Goal: Task Accomplishment & Management: Complete application form

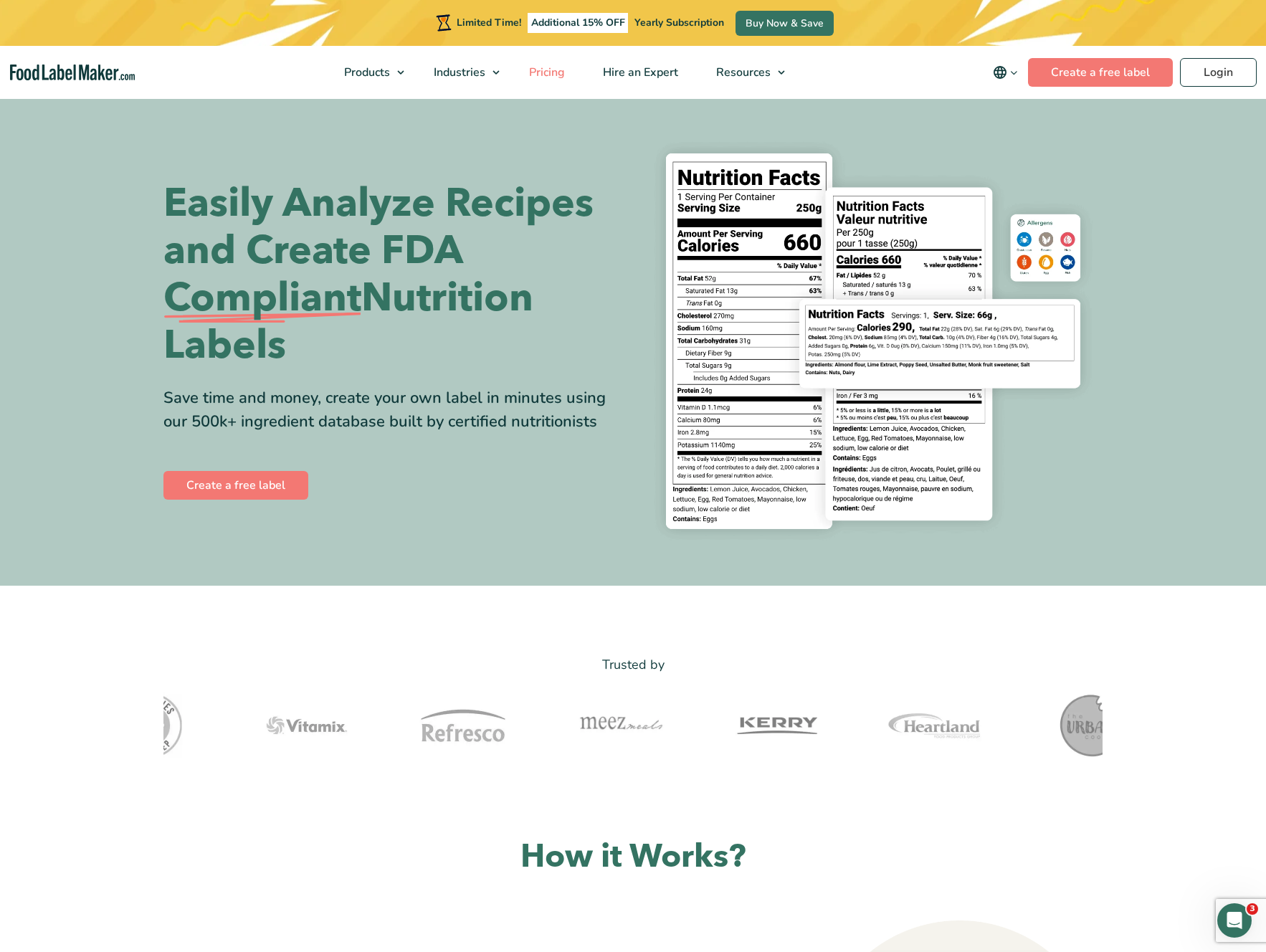
click at [546, 74] on span "Pricing" at bounding box center [546, 73] width 42 height 16
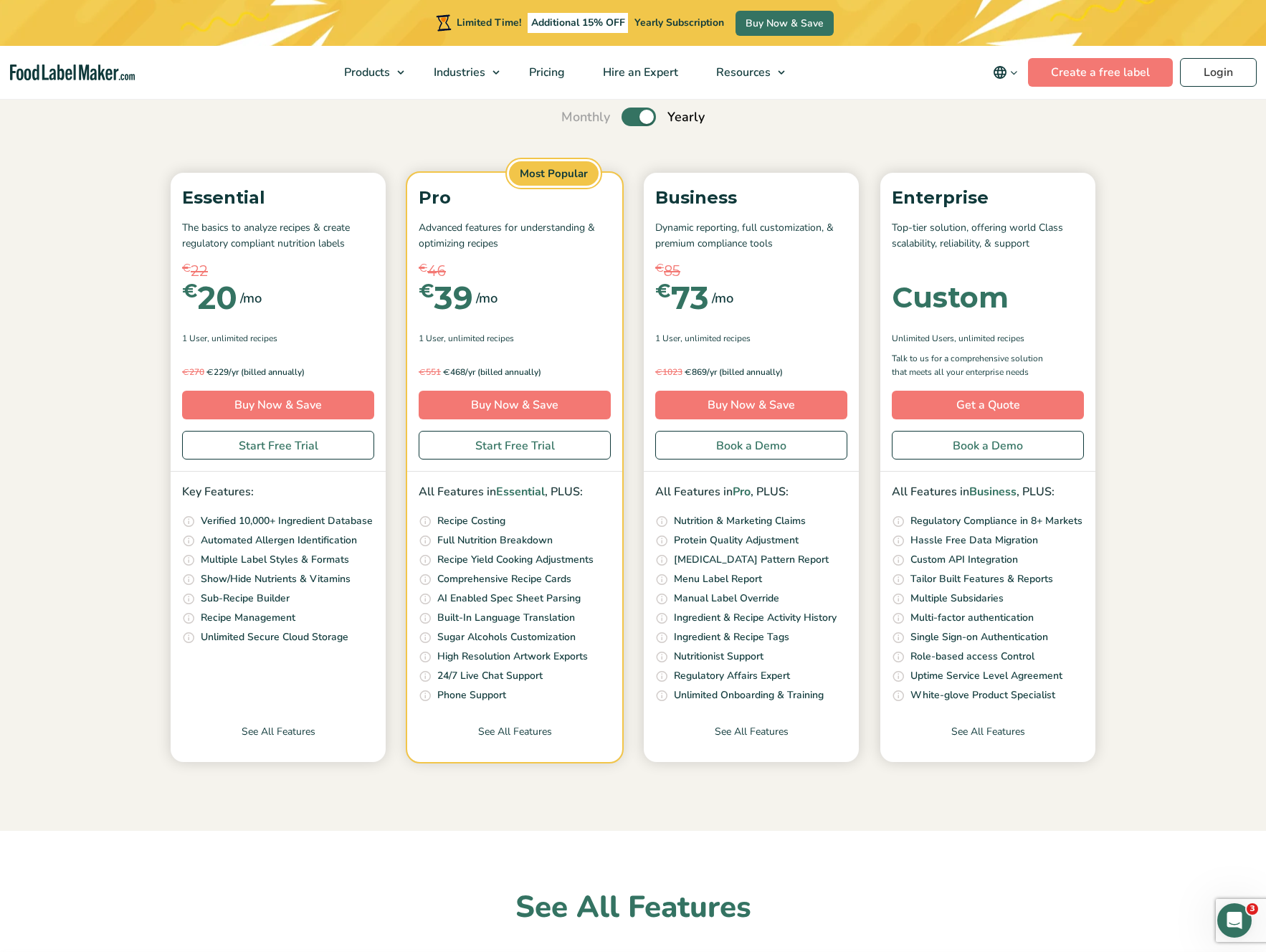
scroll to position [175, 0]
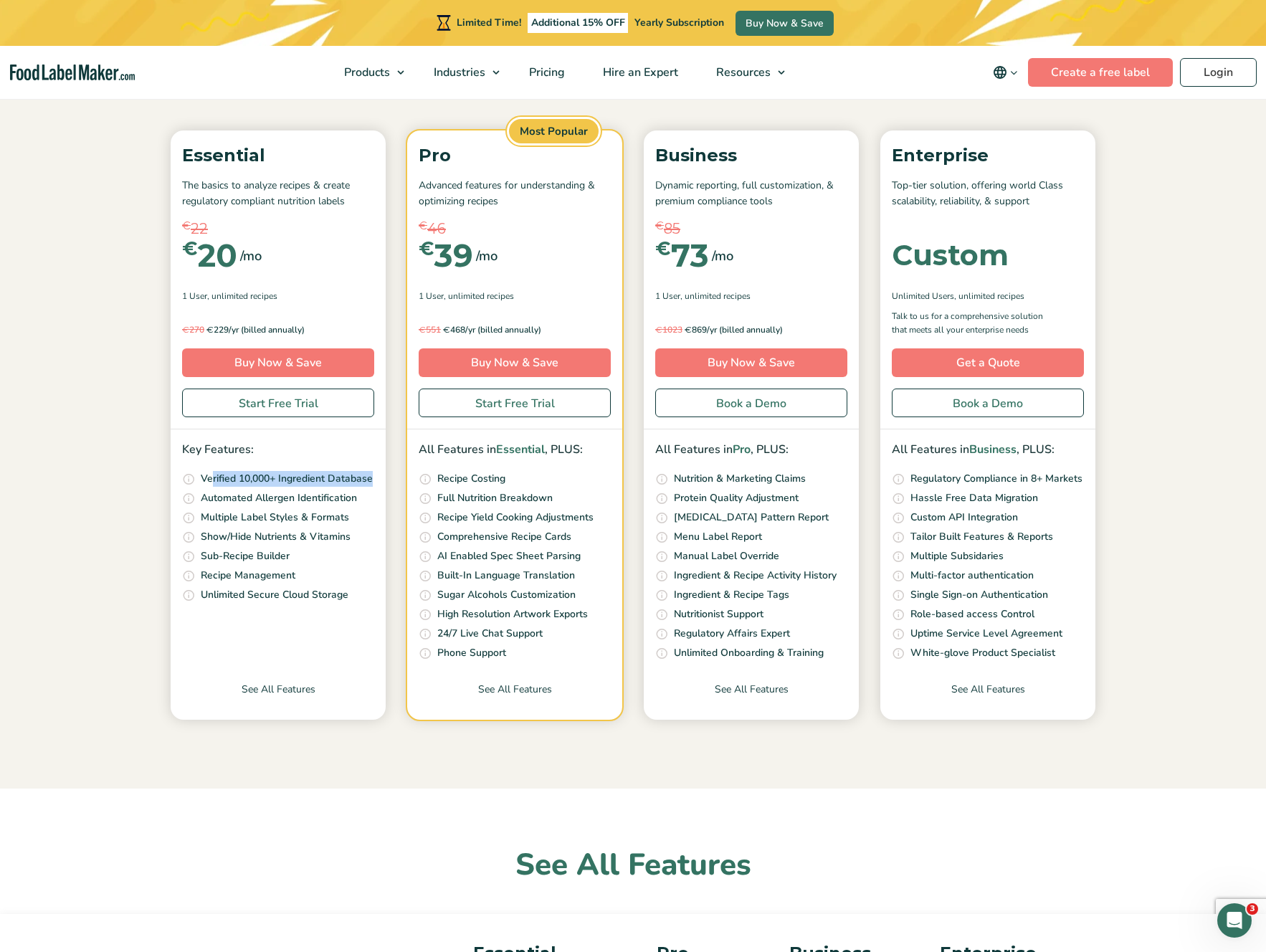
drag, startPoint x: 212, startPoint y: 479, endPoint x: 372, endPoint y: 477, distance: 160.0
click at [372, 477] on p "Verified 10,000+ Ingredient Database" at bounding box center [287, 479] width 172 height 16
click at [372, 478] on p "Verified 10,000+ Ingredient Database" at bounding box center [287, 479] width 172 height 16
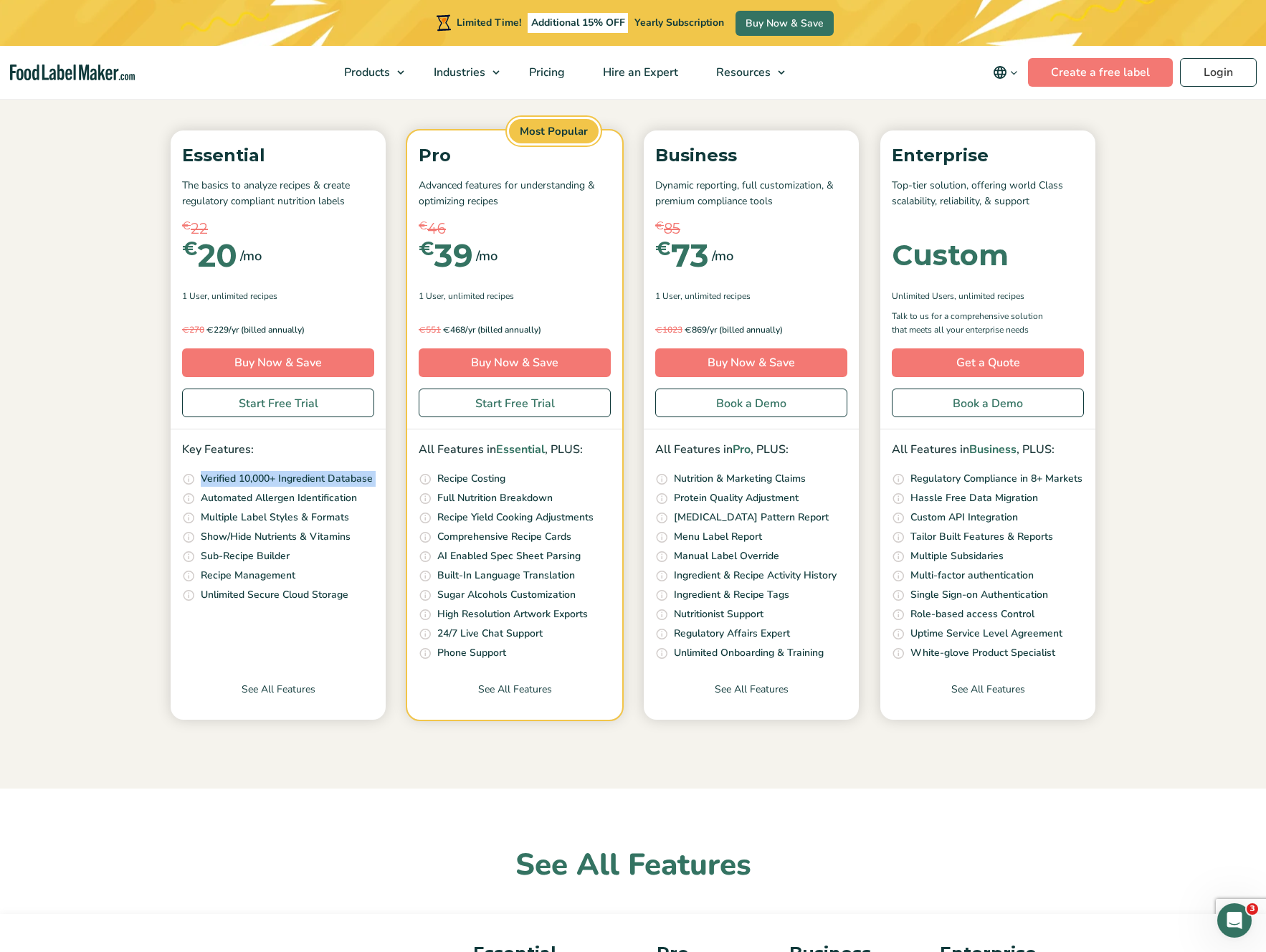
click at [269, 499] on p "Automated Allergen Identification" at bounding box center [279, 498] width 157 height 16
drag, startPoint x: 269, startPoint y: 499, endPoint x: 323, endPoint y: 505, distance: 54.3
click at [269, 499] on p "Automated Allergen Identification" at bounding box center [279, 498] width 157 height 16
click at [137, 529] on section "Simple Pricing For Everyone Monthly Toggle Yearly (6 Month Free + 2 Free Nutrit…" at bounding box center [633, 354] width 1266 height 865
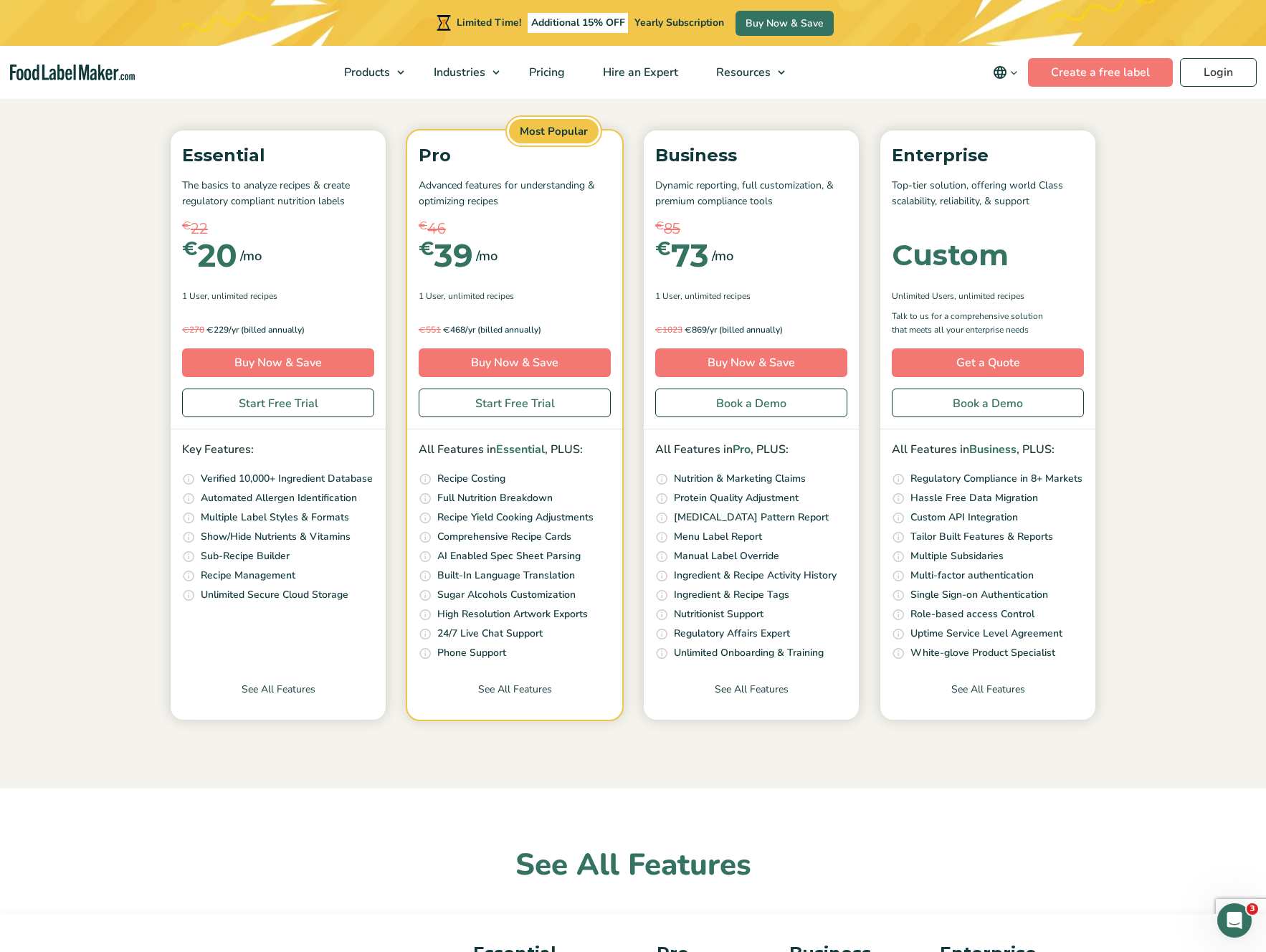
click at [238, 517] on p "Multiple Label Styles & Formats" at bounding box center [275, 518] width 149 height 16
click at [267, 538] on p "Show/Hide Nutrients & Vitamins" at bounding box center [276, 537] width 150 height 16
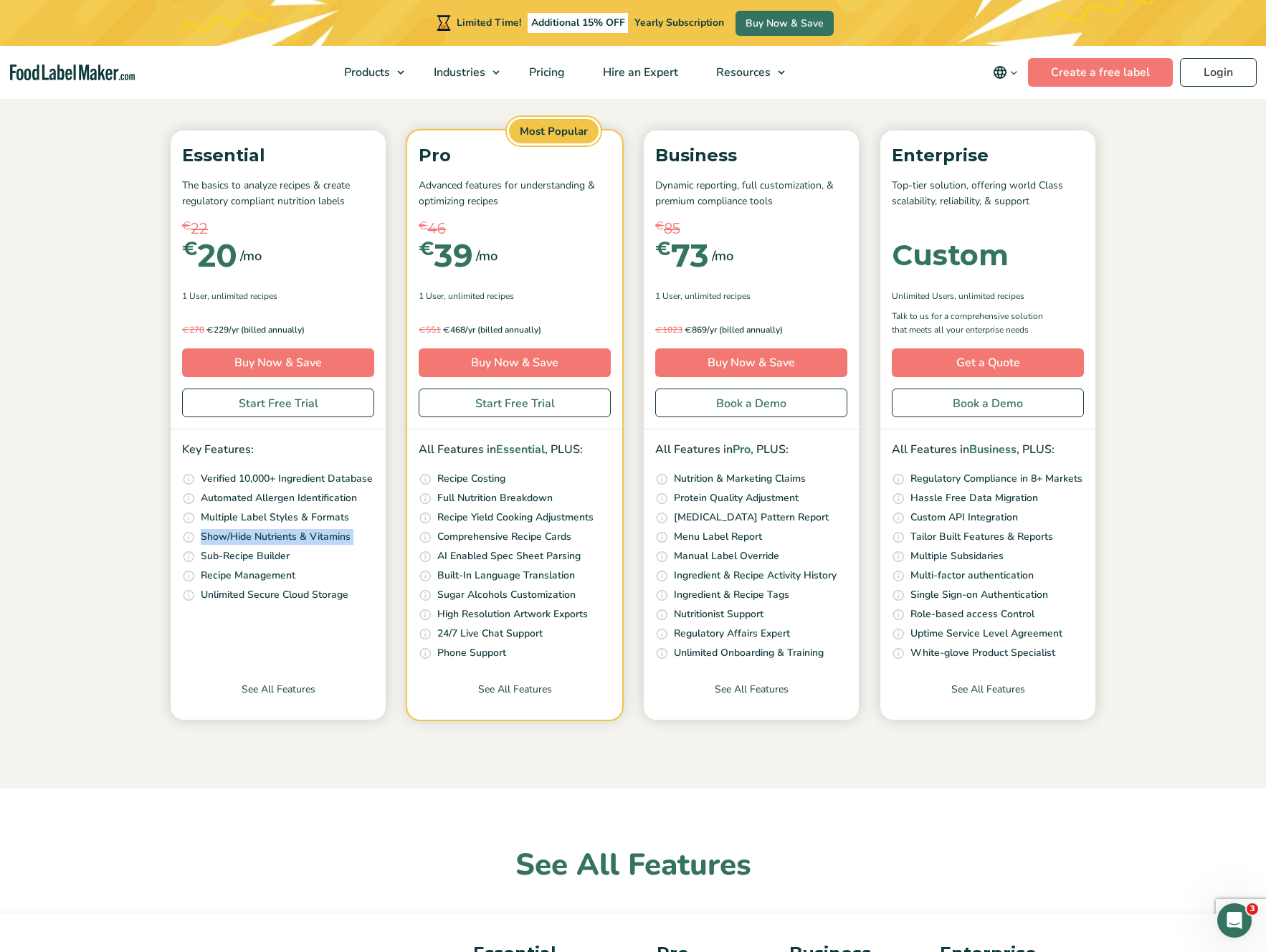
click at [267, 538] on p "Show/Hide Nutrients & Vitamins" at bounding box center [276, 537] width 150 height 16
click at [319, 563] on li "Create and save sub-recipes, and easily insert them into your main recipes in 1…" at bounding box center [278, 556] width 192 height 17
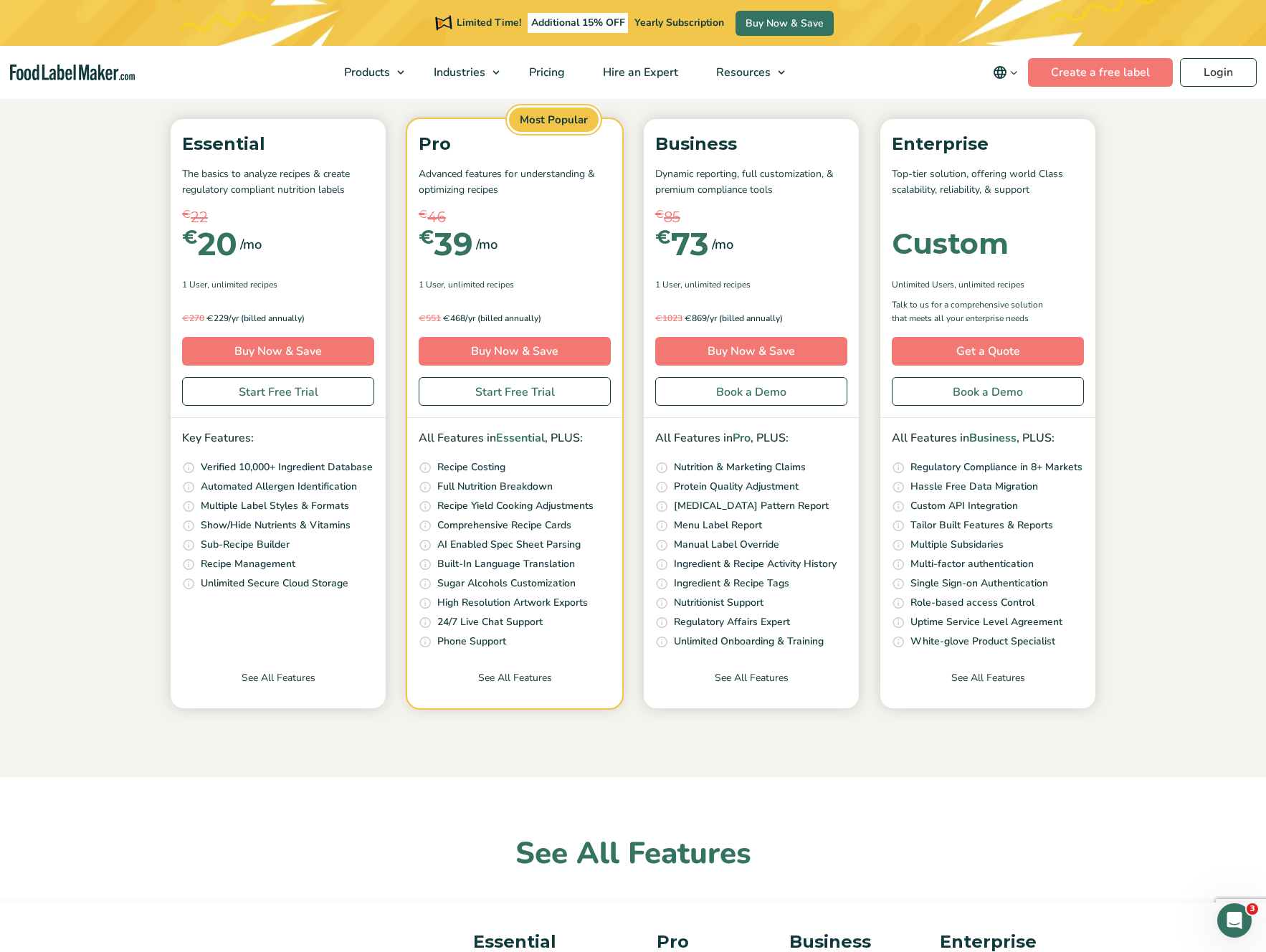
scroll to position [191, 0]
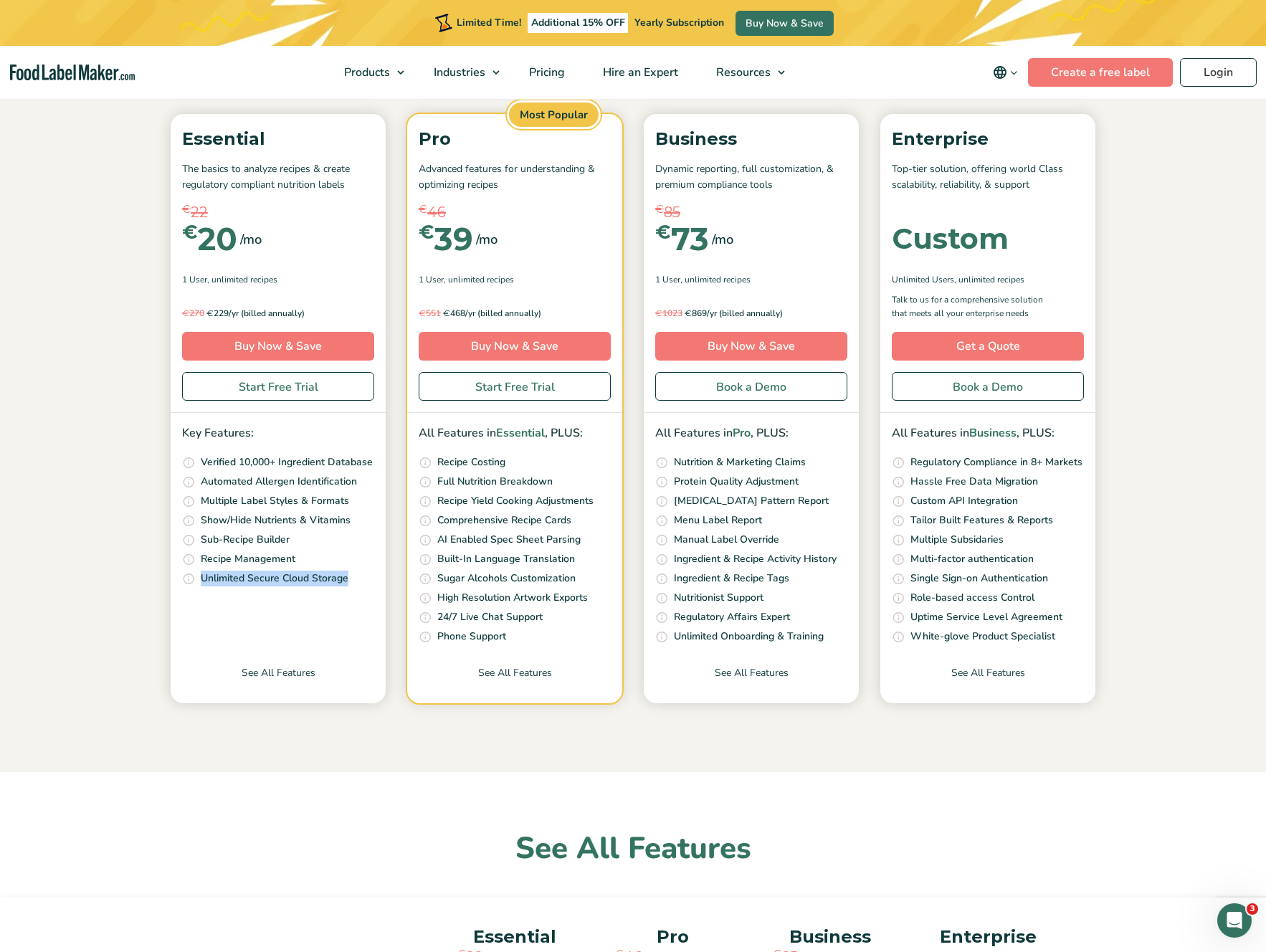
drag, startPoint x: 196, startPoint y: 576, endPoint x: 347, endPoint y: 581, distance: 151.1
click at [390, 586] on div "Essential The basics to analyze recipes & create regulatory compliant nutrition…" at bounding box center [633, 408] width 940 height 589
click at [351, 578] on li "Guaranteed unlimited access to your recipes from any device, anywhere Unlimited…" at bounding box center [278, 579] width 192 height 17
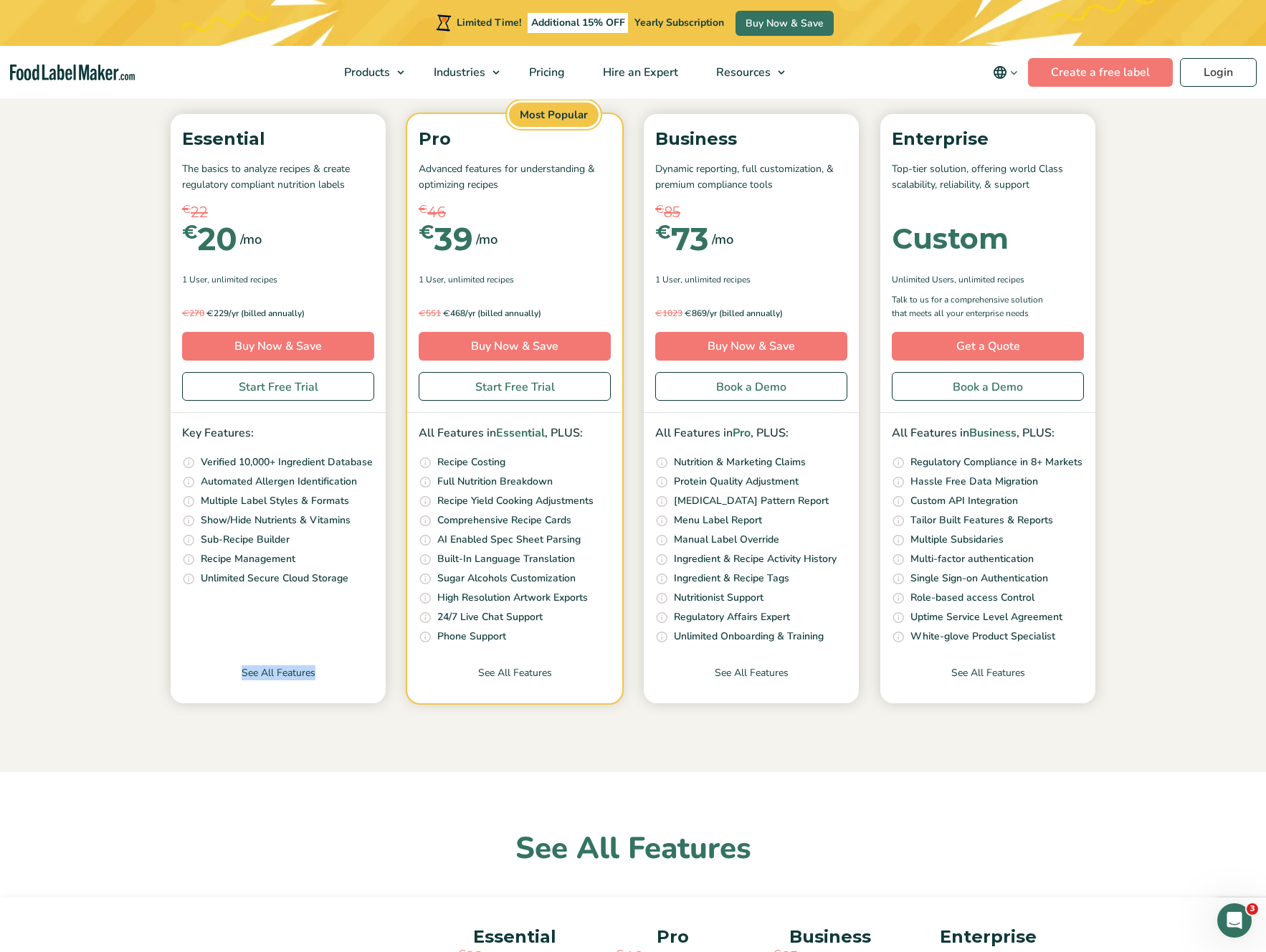
click at [303, 622] on div "Essential The basics to analyze recipes & create regulatory compliant nutrition…" at bounding box center [278, 408] width 215 height 589
drag, startPoint x: 540, startPoint y: 538, endPoint x: 439, endPoint y: 538, distance: 101.0
click at [439, 538] on li "Simply upload your ingredient spec sheet, and our AI tool will read the nutrien…" at bounding box center [514, 540] width 192 height 17
click at [491, 540] on p "AI Enabled Spec Sheet Parsing" at bounding box center [509, 540] width 144 height 16
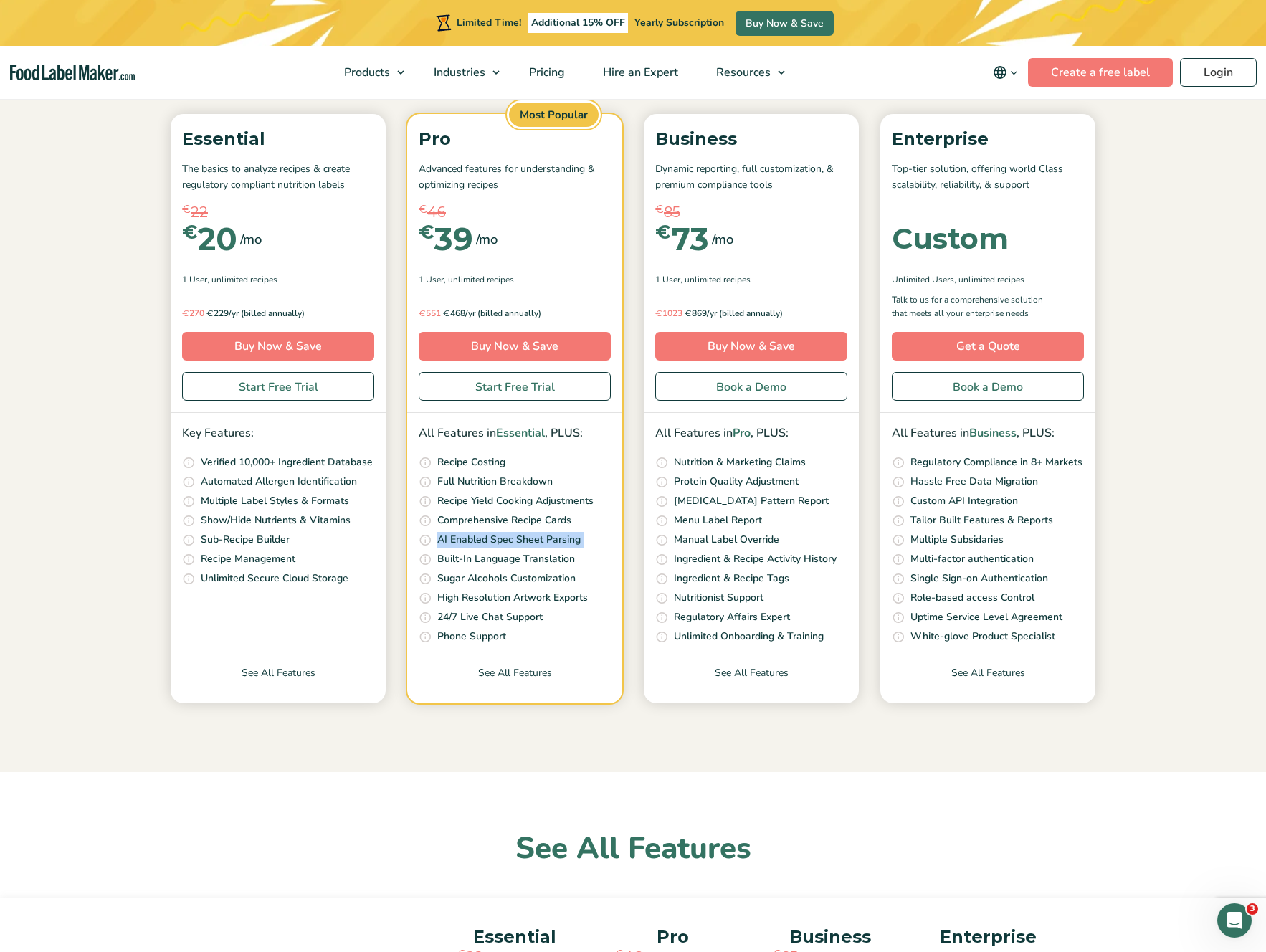
click at [491, 540] on p "AI Enabled Spec Sheet Parsing" at bounding box center [509, 540] width 144 height 16
click at [494, 546] on p "AI Enabled Spec Sheet Parsing" at bounding box center [509, 540] width 144 height 16
drag, startPoint x: 438, startPoint y: 614, endPoint x: 564, endPoint y: 616, distance: 126.0
click at [564, 616] on li "Get help via live chat anytime of the day or night 24/7 Live Chat Support" at bounding box center [514, 617] width 192 height 17
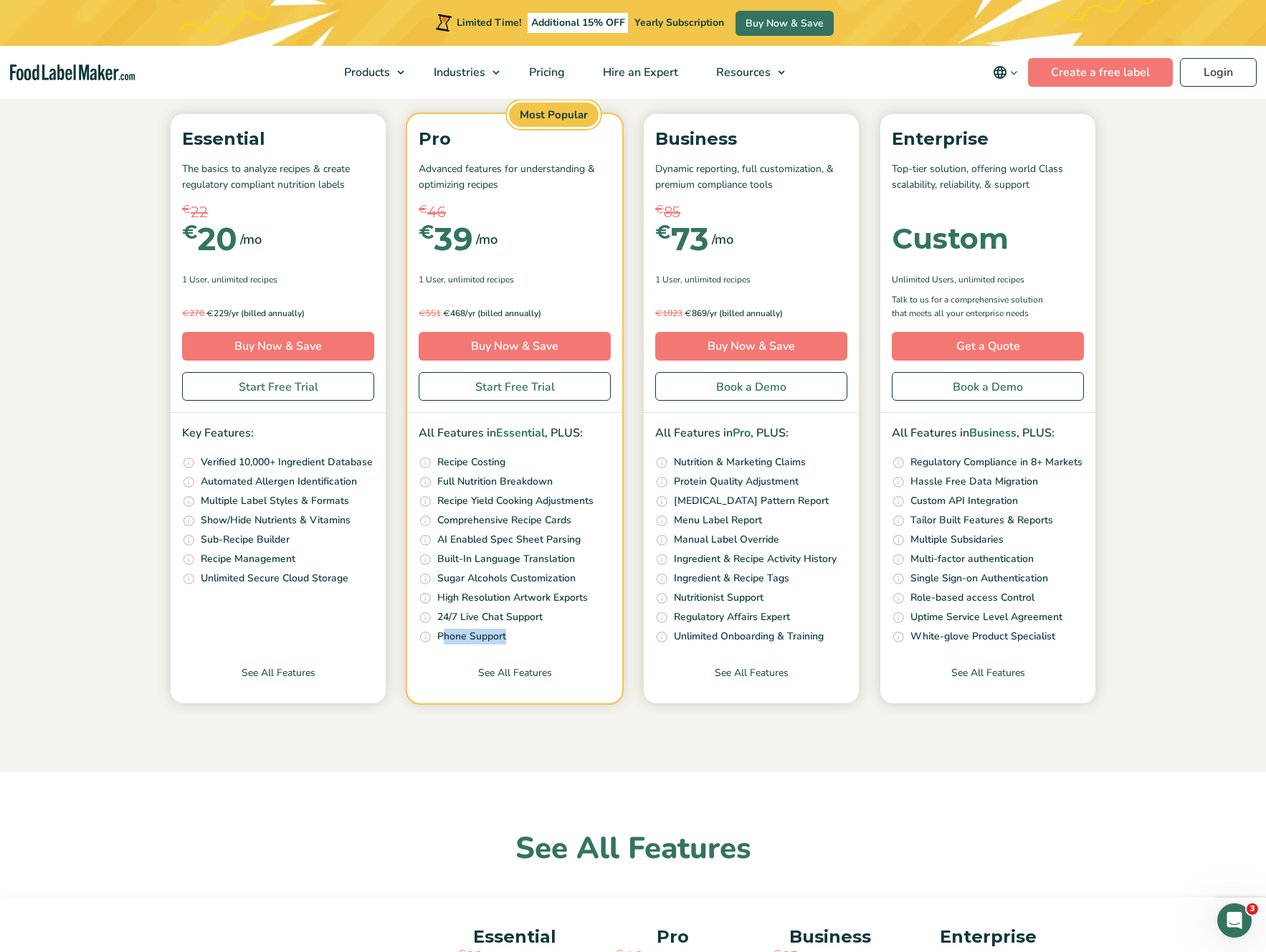
drag, startPoint x: 482, startPoint y: 635, endPoint x: 518, endPoint y: 636, distance: 36.0
click at [518, 636] on li "Schedule calls with our Nutrition Experts. Available Monday to Friday from 5 am…" at bounding box center [514, 637] width 192 height 17
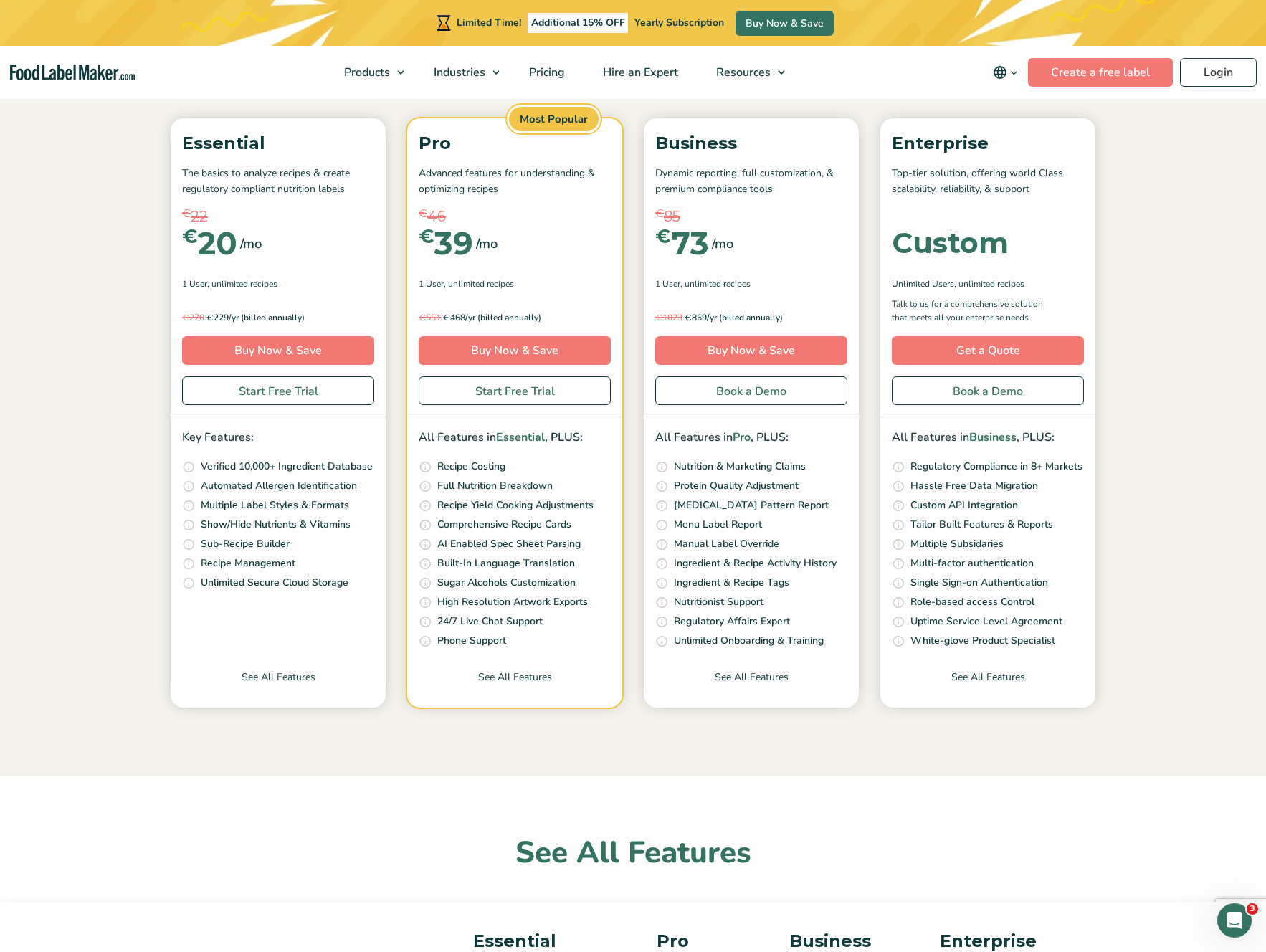
scroll to position [184, 0]
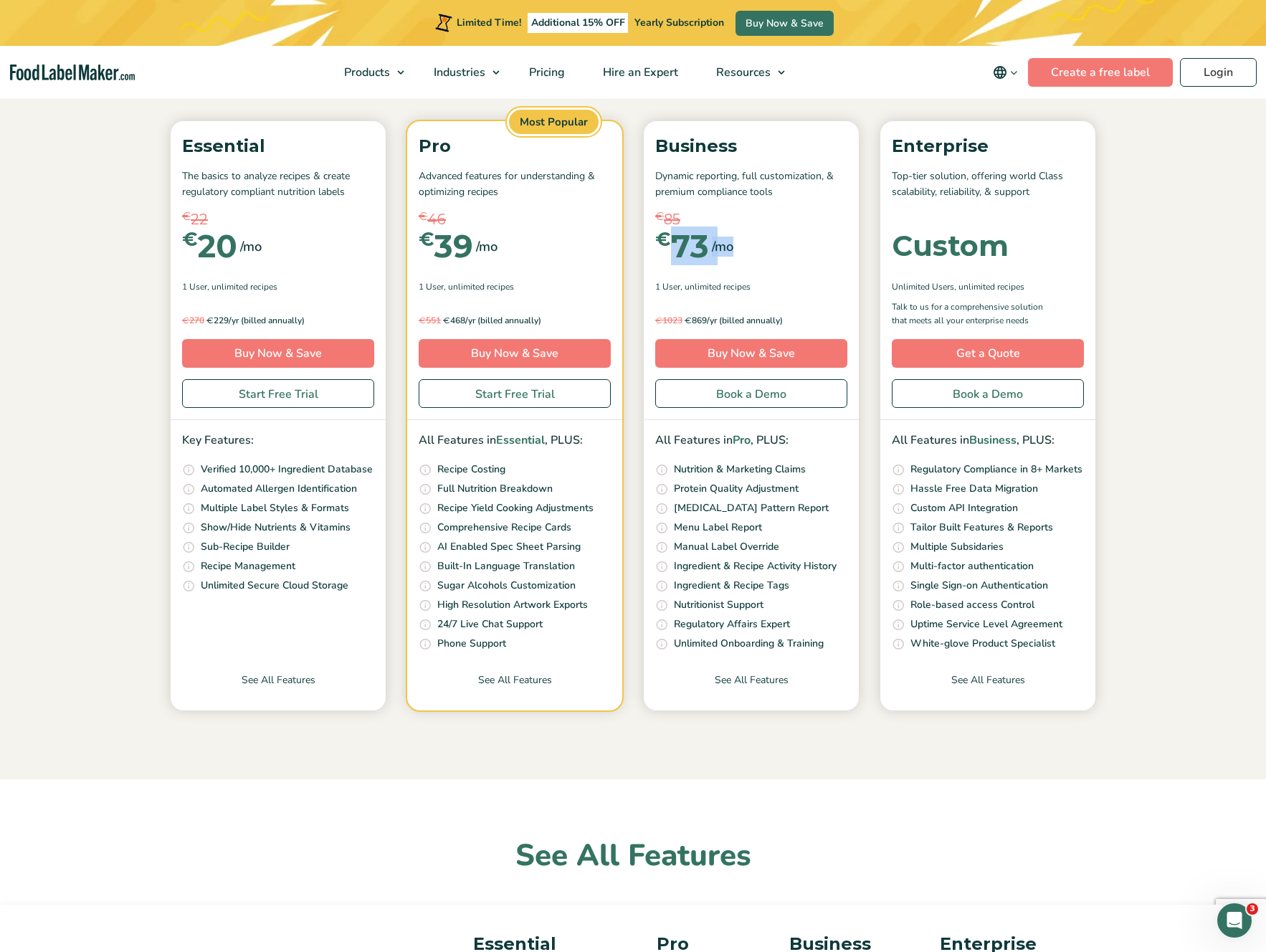
drag, startPoint x: 668, startPoint y: 247, endPoint x: 739, endPoint y: 247, distance: 71.0
click at [739, 247] on div "€ 85 € 73 /mo" at bounding box center [751, 246] width 192 height 54
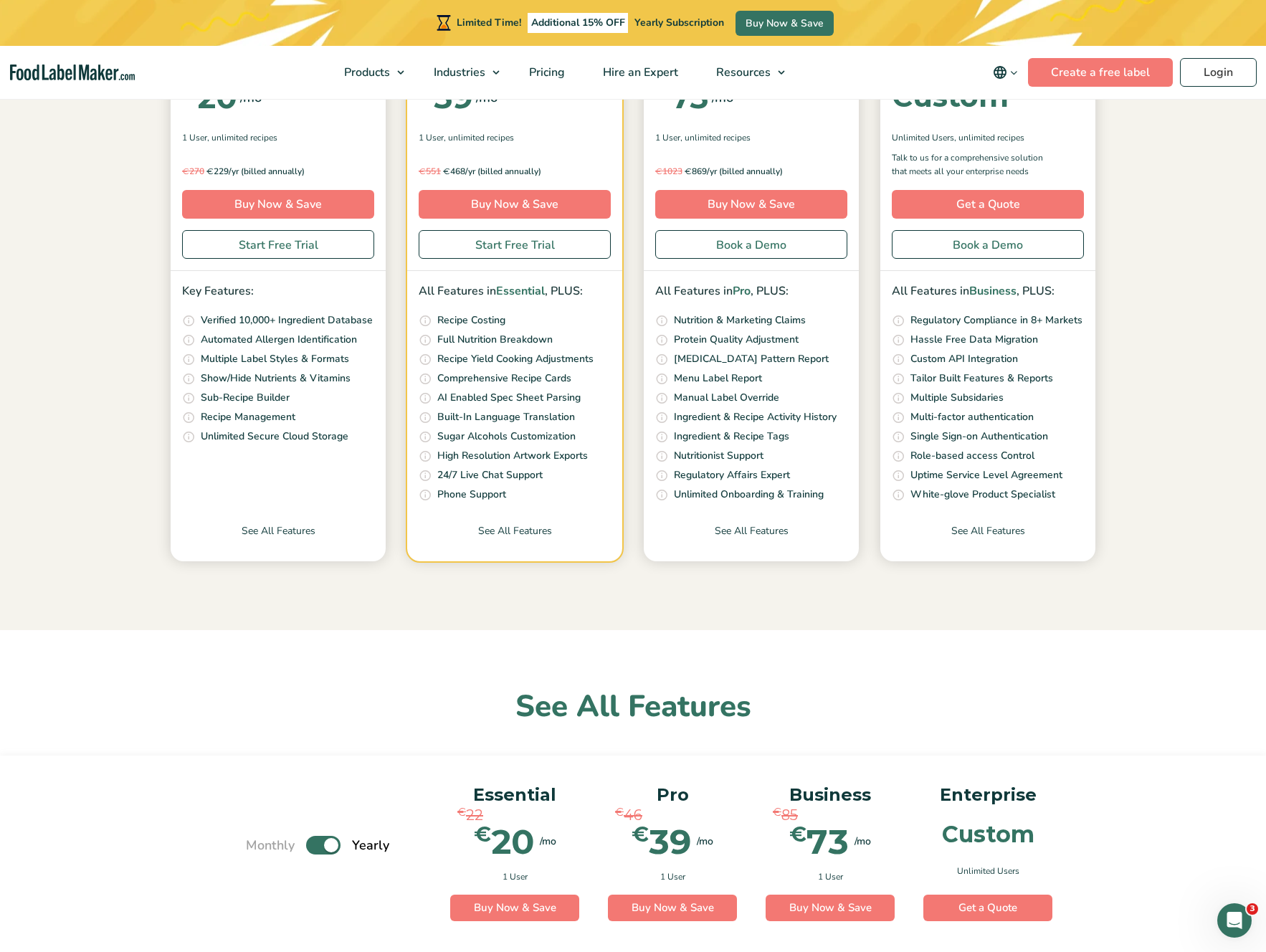
scroll to position [0, 0]
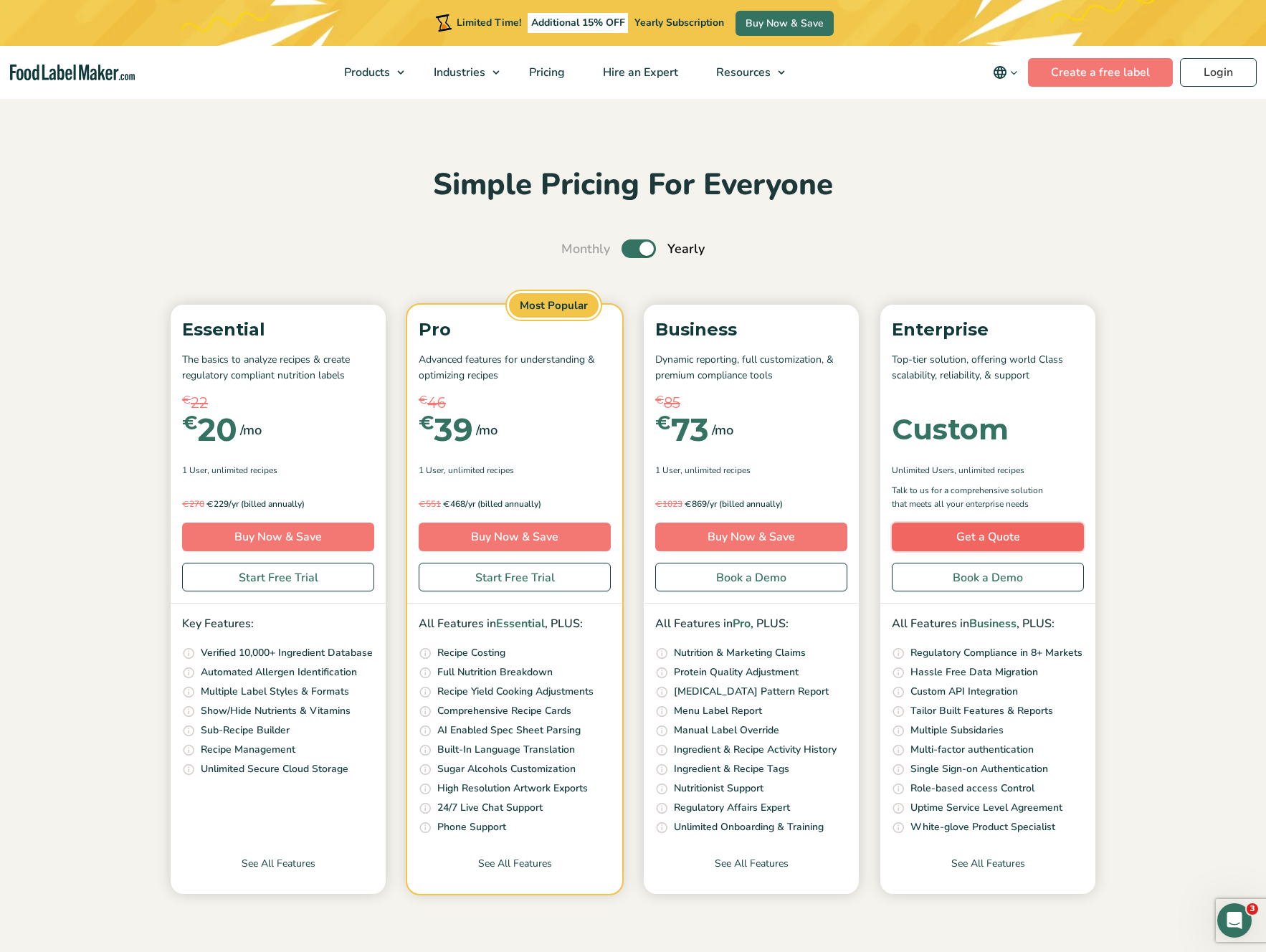
click at [983, 541] on link "Get a Quote" at bounding box center [987, 537] width 192 height 29
click at [673, 72] on span "Hire an Expert" at bounding box center [639, 73] width 81 height 16
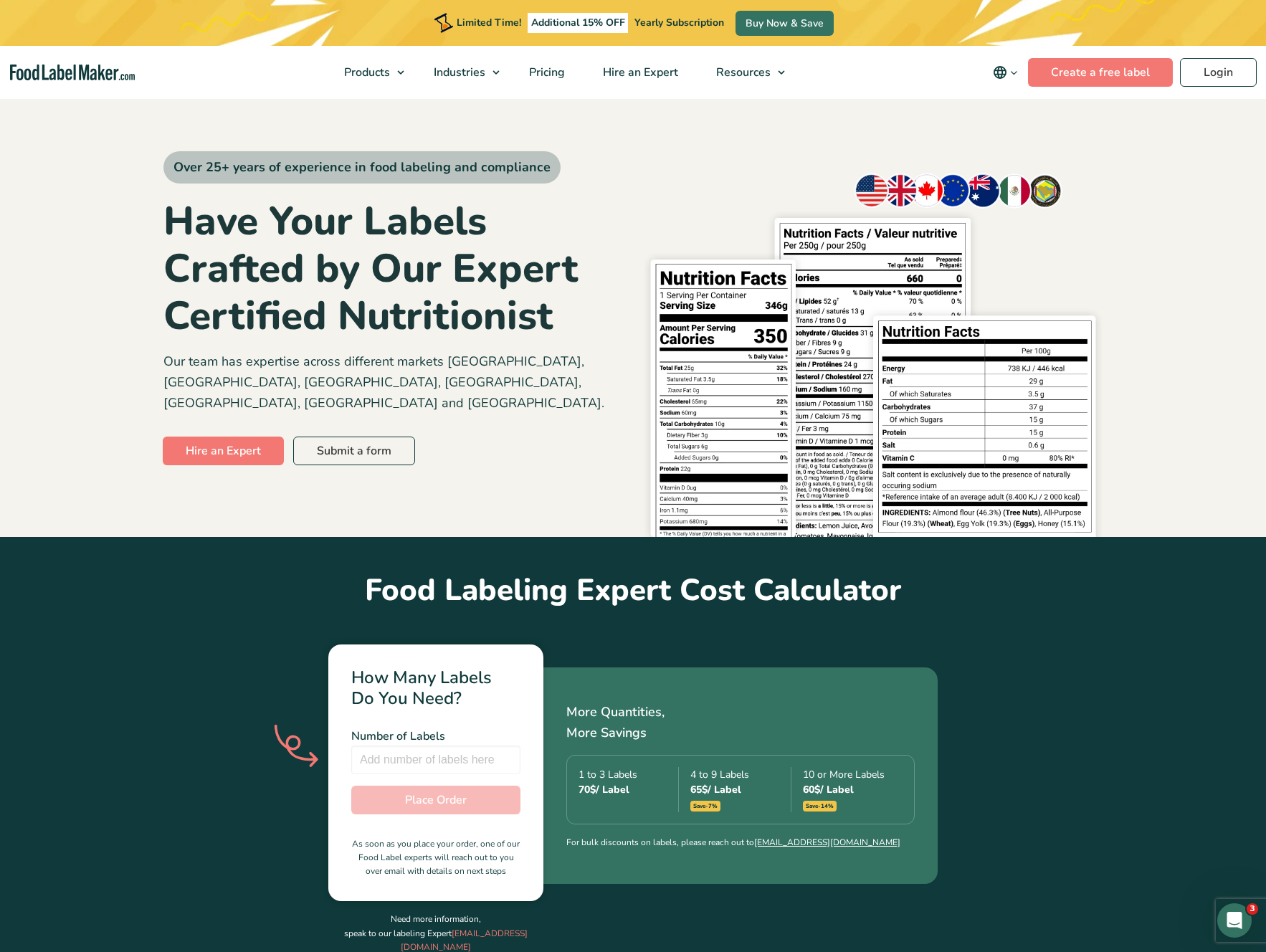
scroll to position [255, 0]
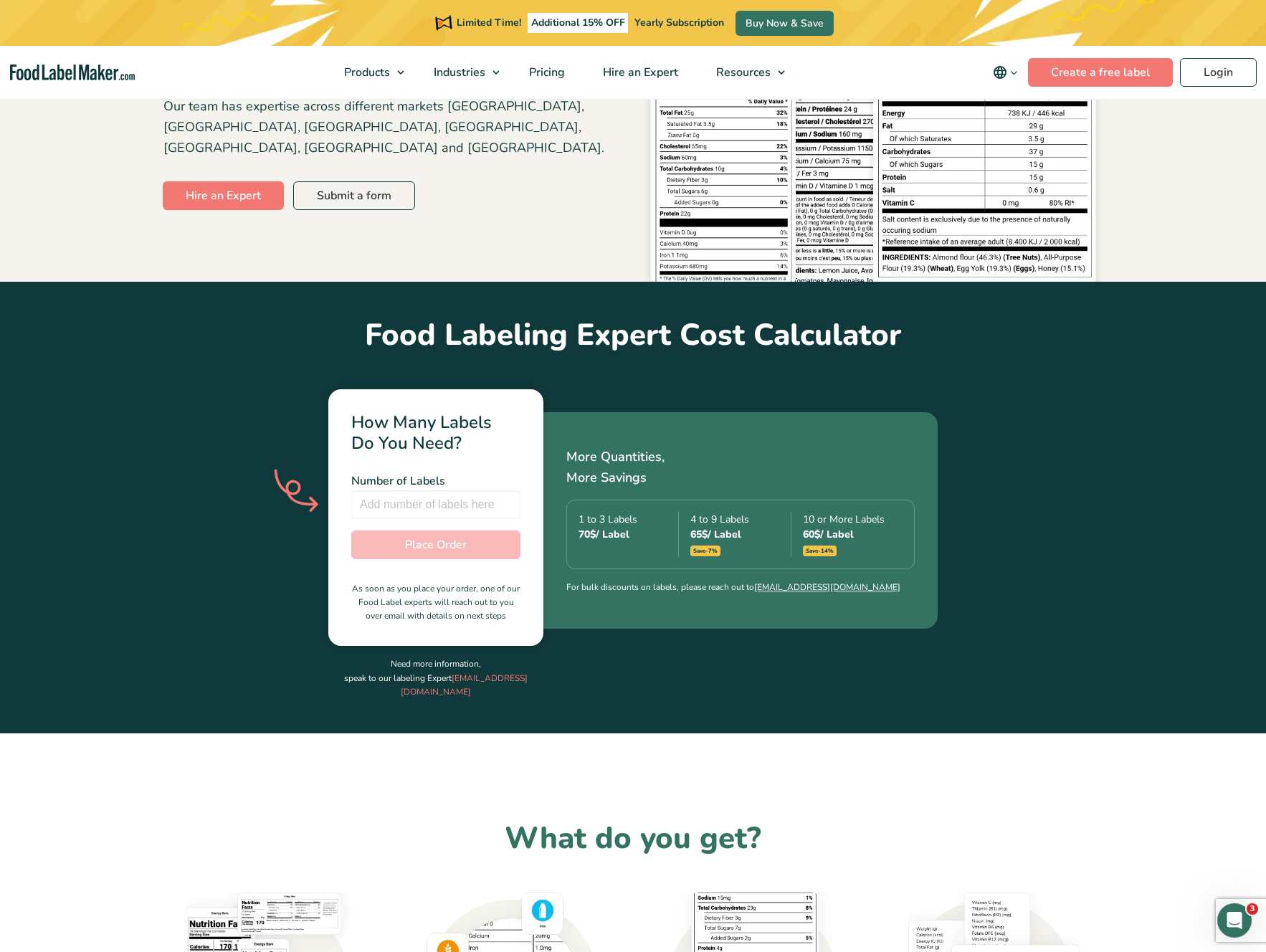
drag, startPoint x: 585, startPoint y: 516, endPoint x: 634, endPoint y: 516, distance: 49.0
click at [634, 516] on div "1 to 3 Labels 70 $ / Label 4 to 9 Labels 65 $ / Label Save -7% 10 or More Label…" at bounding box center [740, 535] width 348 height 70
click at [634, 527] on div "70 $ / Label" at bounding box center [629, 534] width 100 height 15
click at [405, 492] on input "number" at bounding box center [435, 504] width 169 height 29
click at [510, 490] on input "1" at bounding box center [435, 504] width 169 height 29
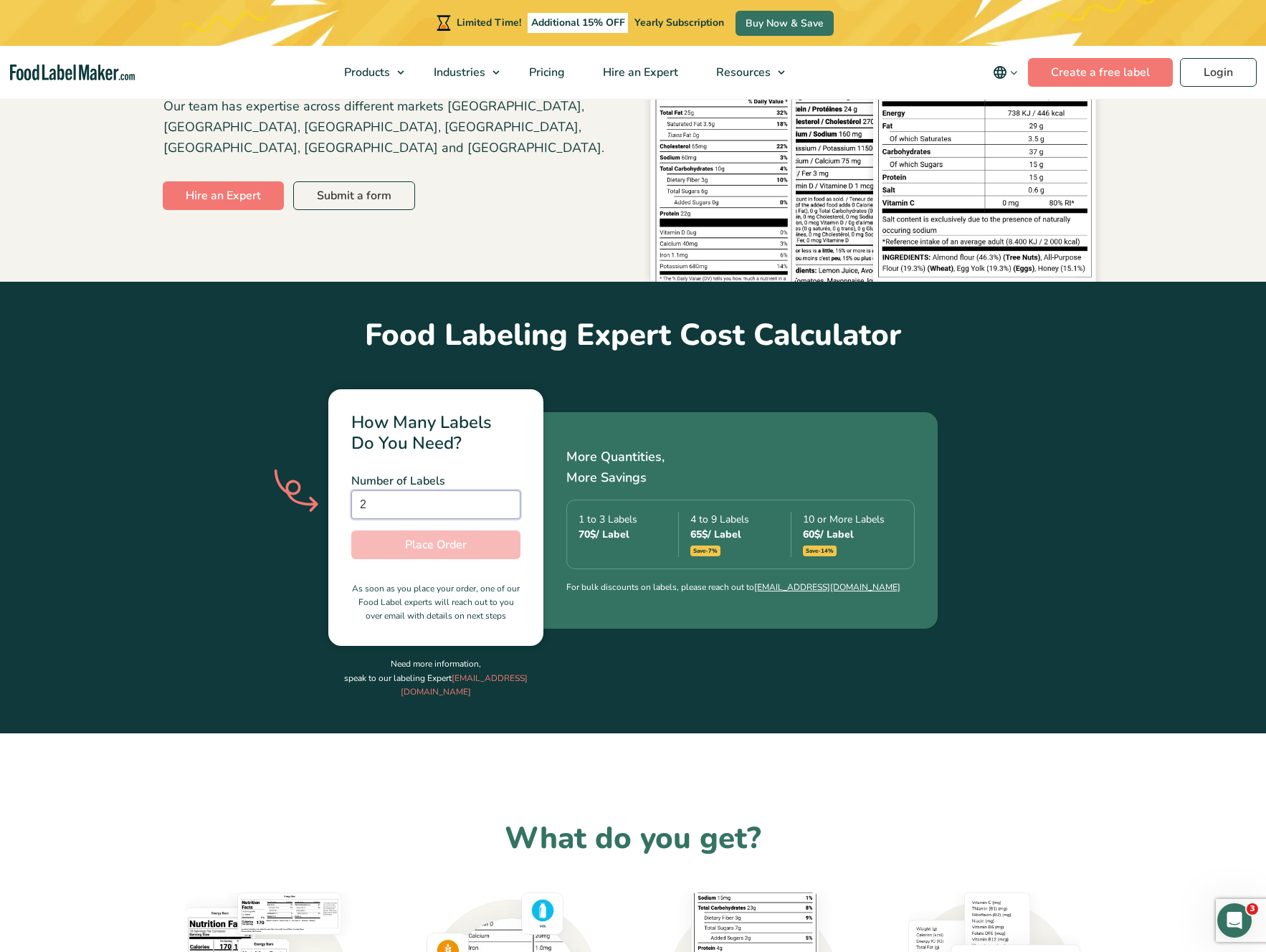
click at [502, 490] on input "2" at bounding box center [435, 504] width 169 height 29
click at [502, 490] on input "3" at bounding box center [435, 504] width 169 height 29
click at [502, 490] on input "4" at bounding box center [435, 504] width 169 height 29
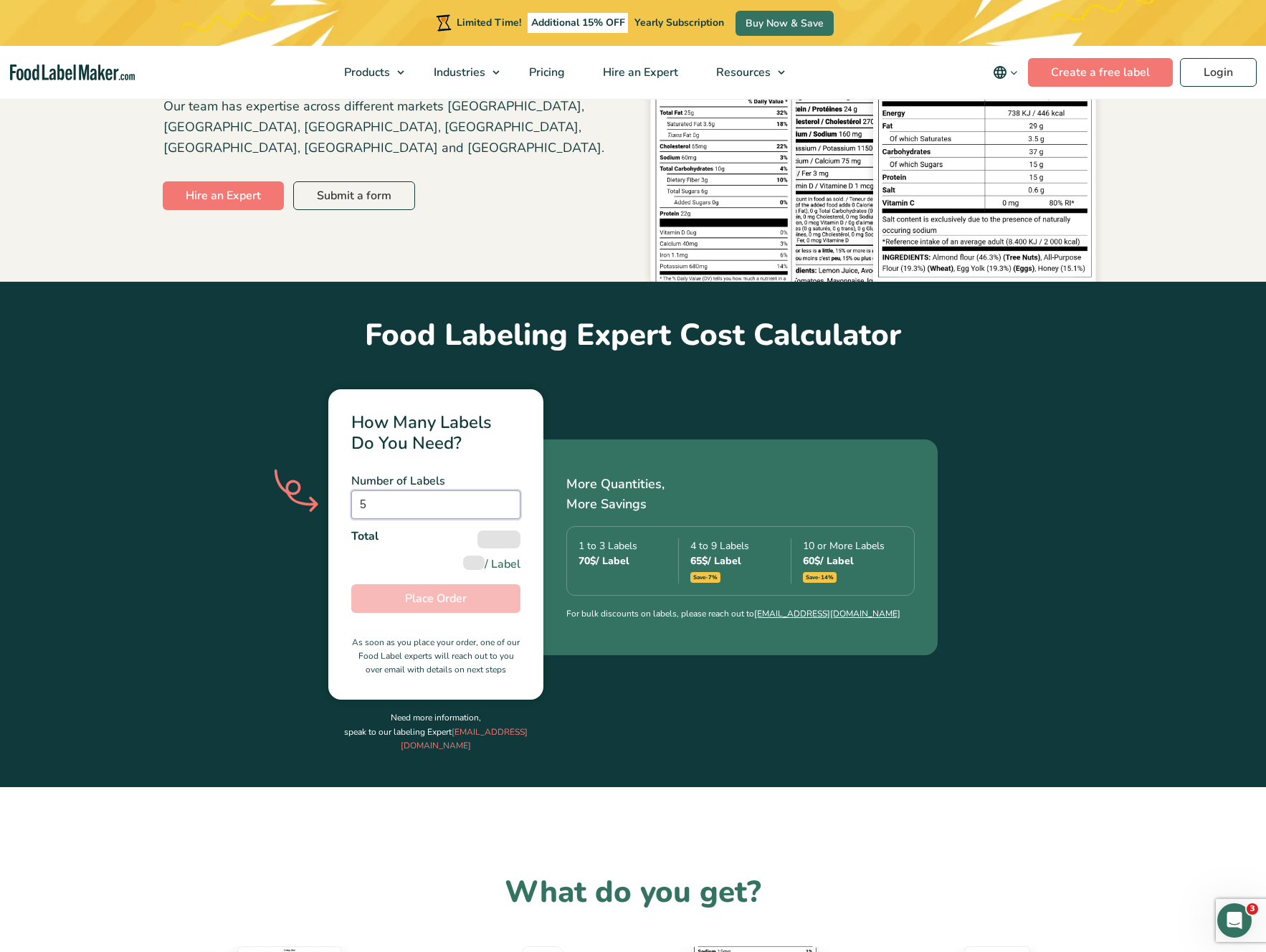
click at [502, 490] on input "5" at bounding box center [435, 504] width 169 height 29
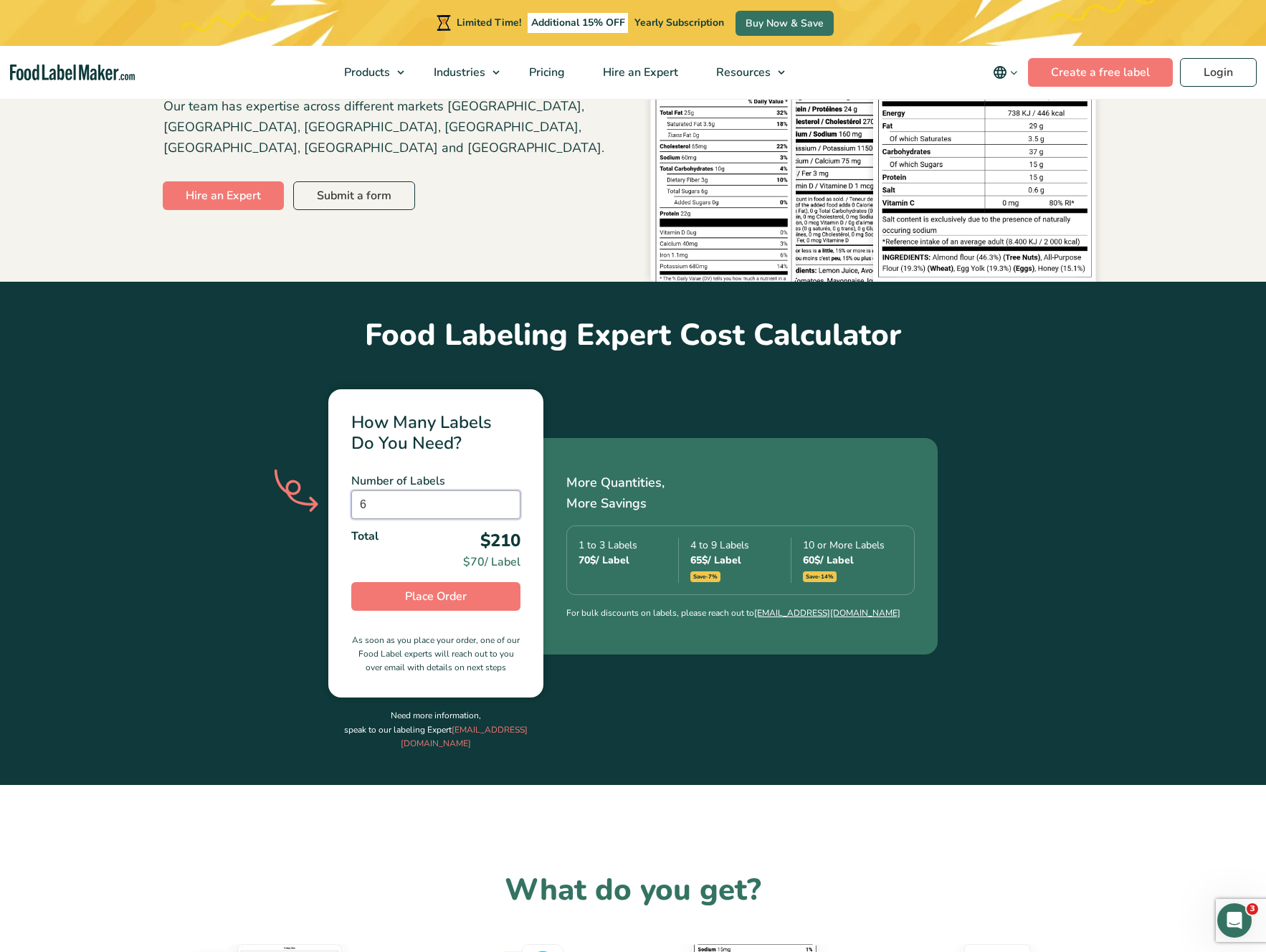
click at [502, 490] on input "6" at bounding box center [435, 504] width 169 height 29
click at [502, 490] on input "7" at bounding box center [435, 504] width 169 height 29
click at [502, 490] on input "8" at bounding box center [435, 504] width 169 height 29
click at [502, 490] on input "9" at bounding box center [435, 504] width 169 height 29
click at [502, 490] on input "10" at bounding box center [435, 504] width 169 height 29
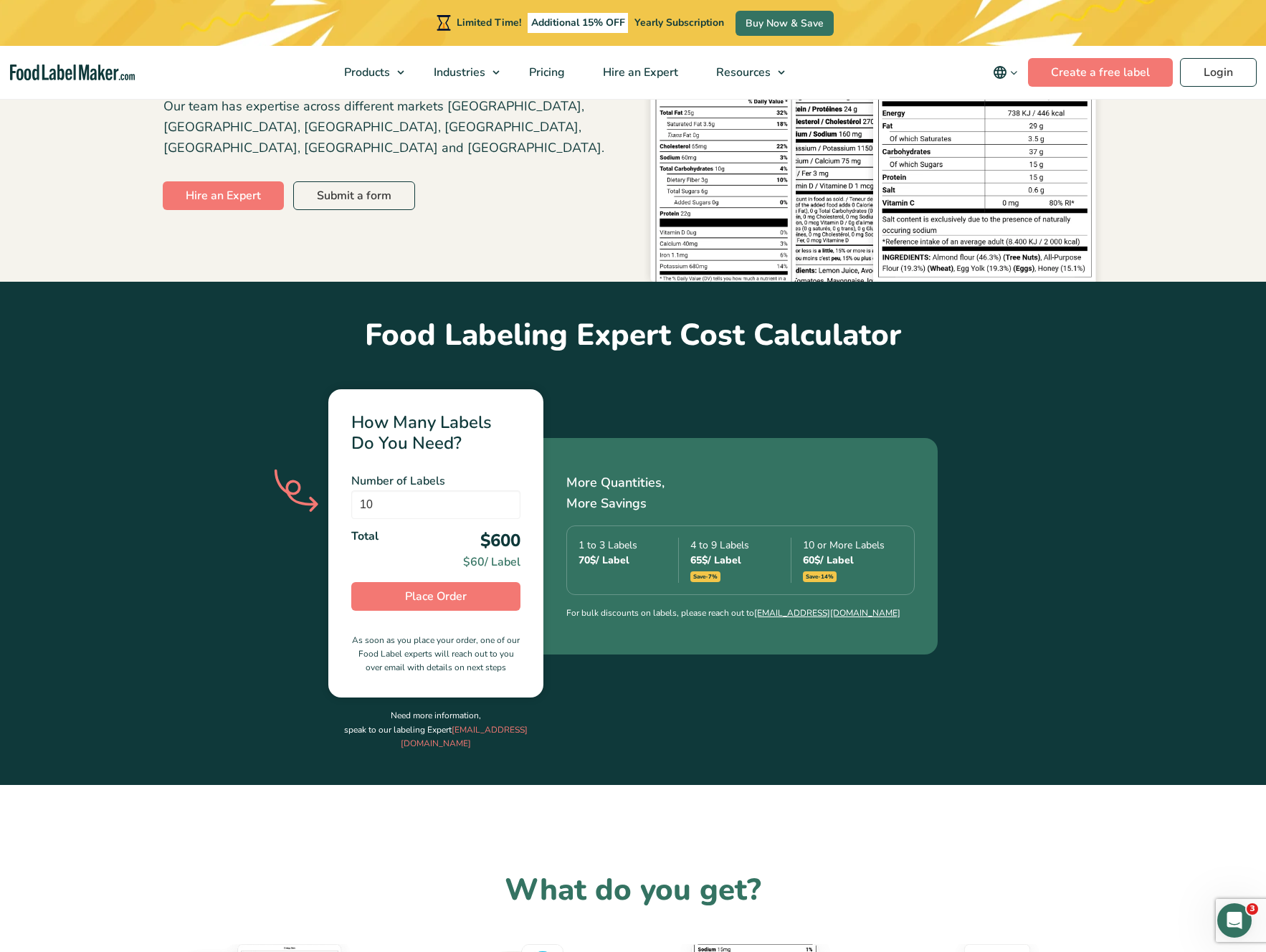
click at [440, 528] on div "Total $600 $60 / Label" at bounding box center [435, 549] width 169 height 43
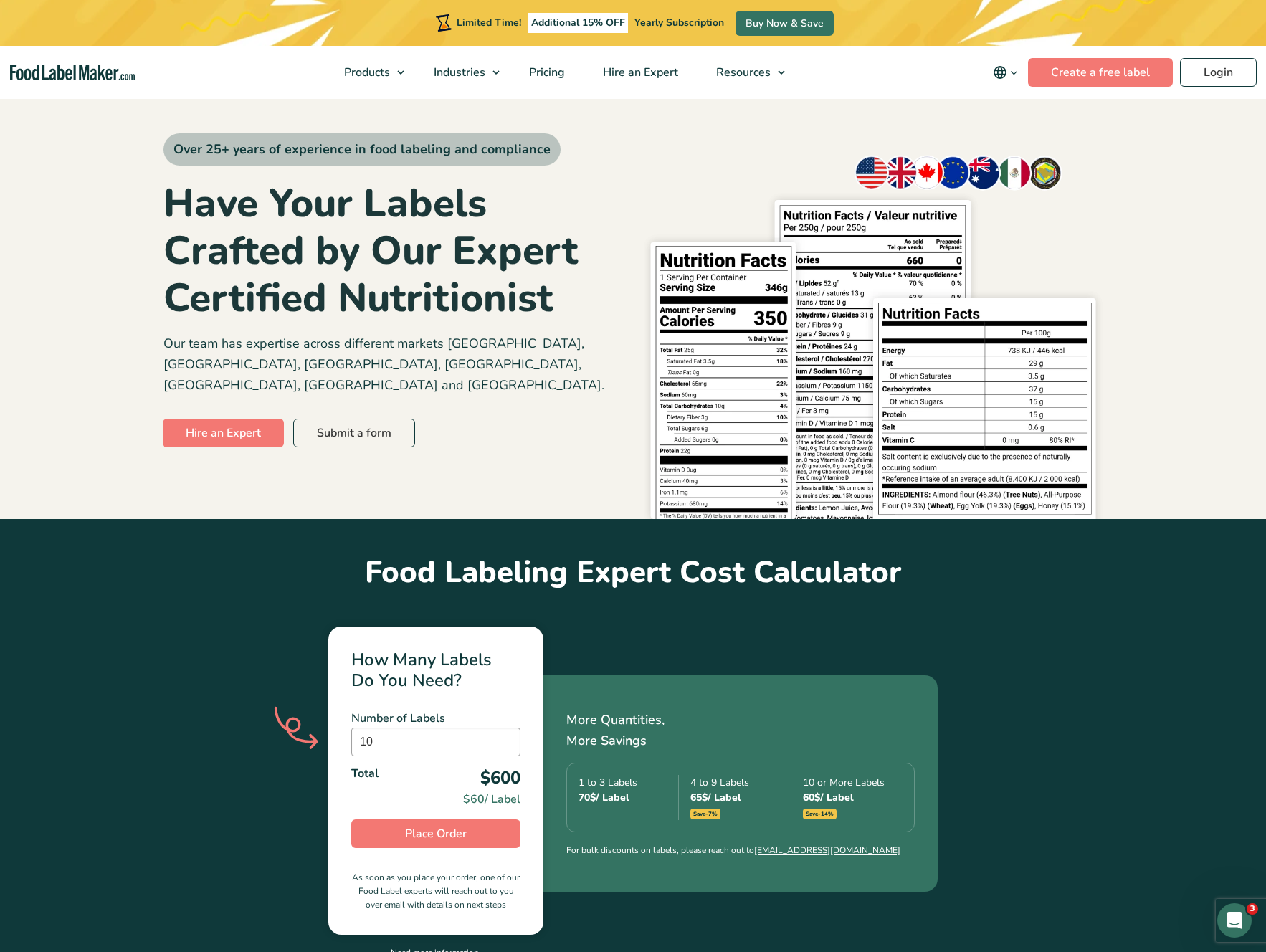
scroll to position [22, 0]
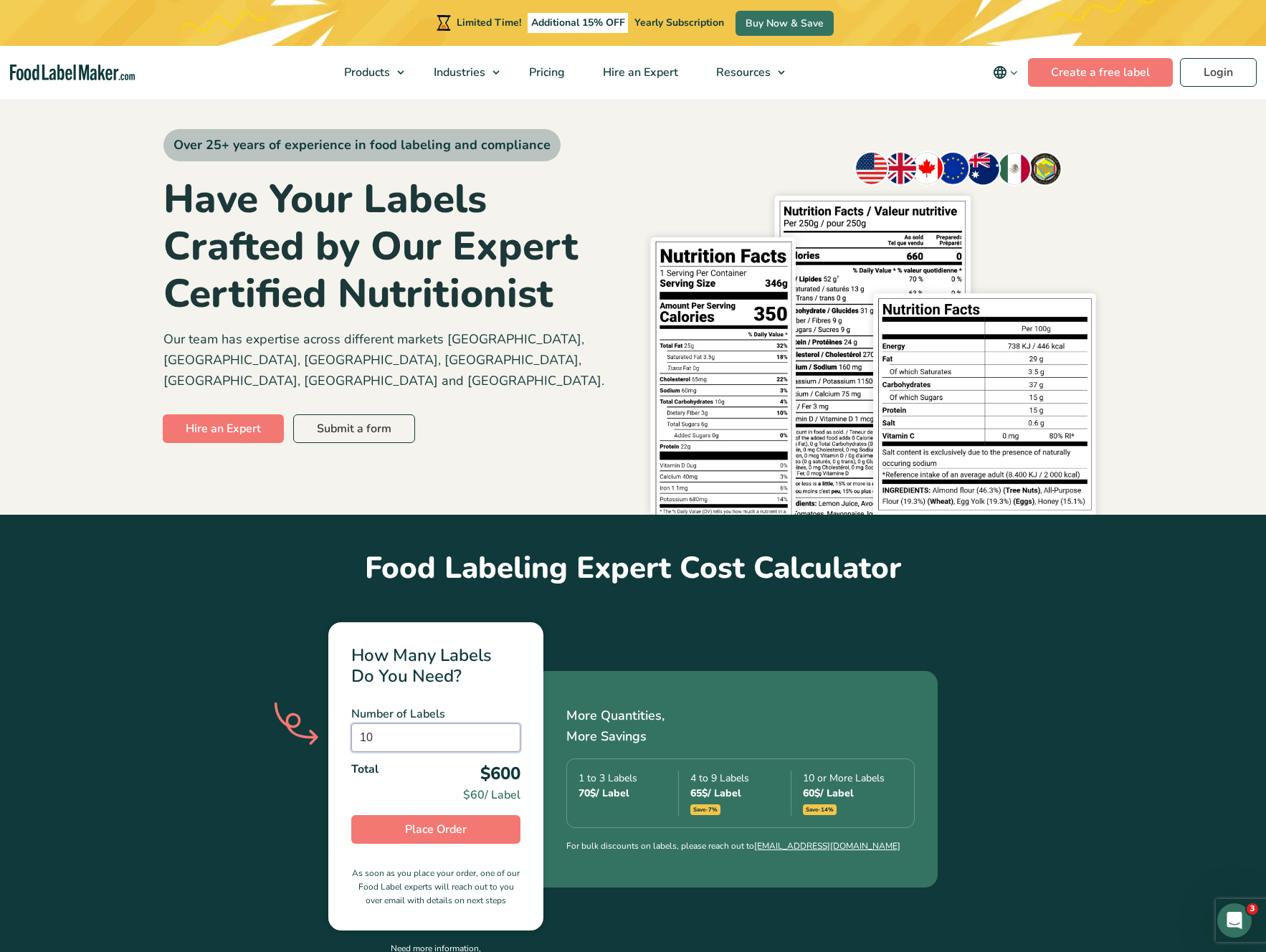
click at [448, 723] on input "10" at bounding box center [435, 737] width 169 height 29
click at [699, 596] on div "How Many Labels Do You Need? Number of Labels 10 Number of Labels is required T…" at bounding box center [633, 802] width 940 height 430
click at [378, 723] on input "10" at bounding box center [435, 737] width 169 height 29
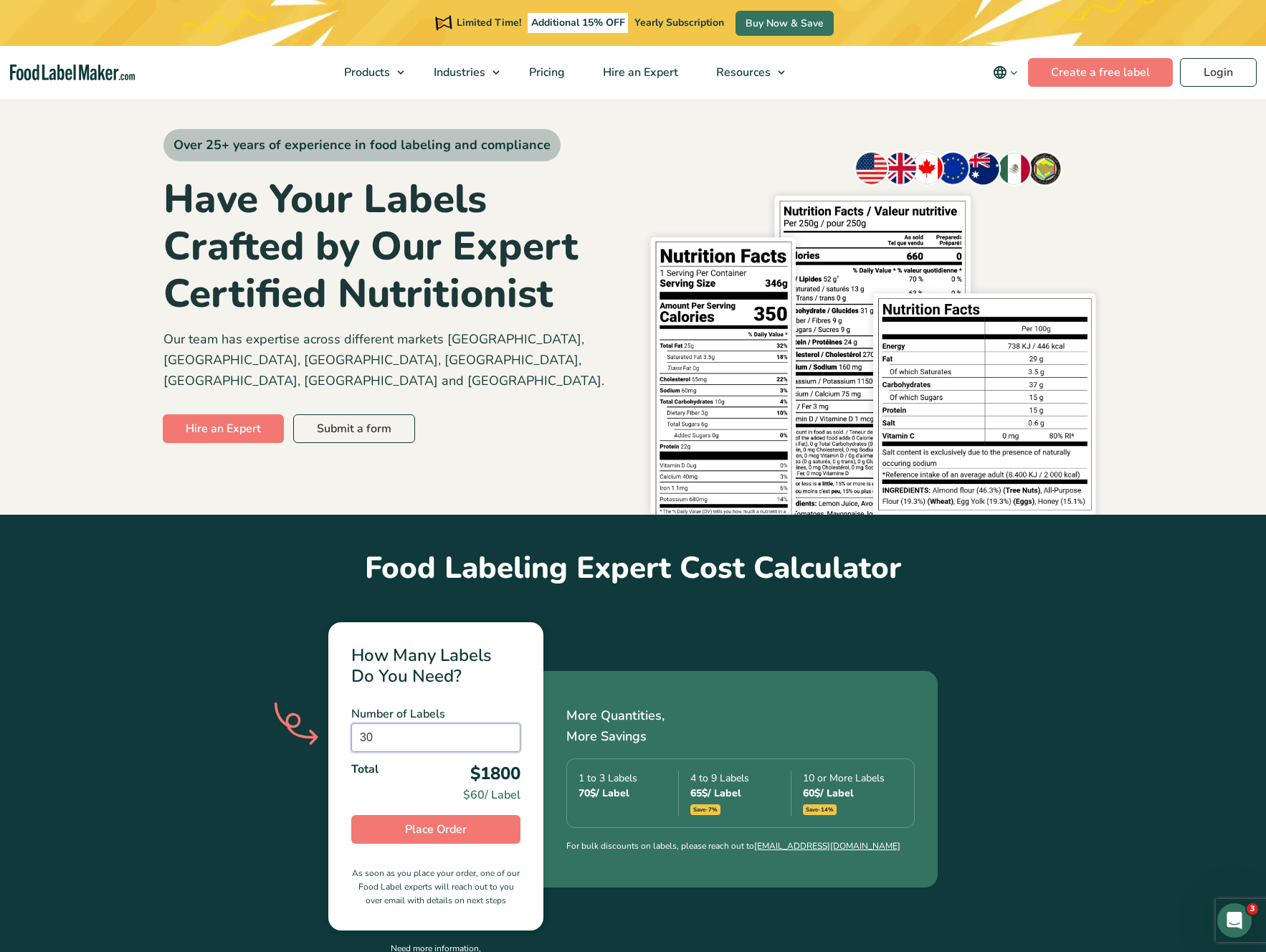
type input "30"
click at [236, 725] on div "How Many Labels Do You Need? Number of Labels 30 Number of Labels is required T…" at bounding box center [633, 802] width 940 height 430
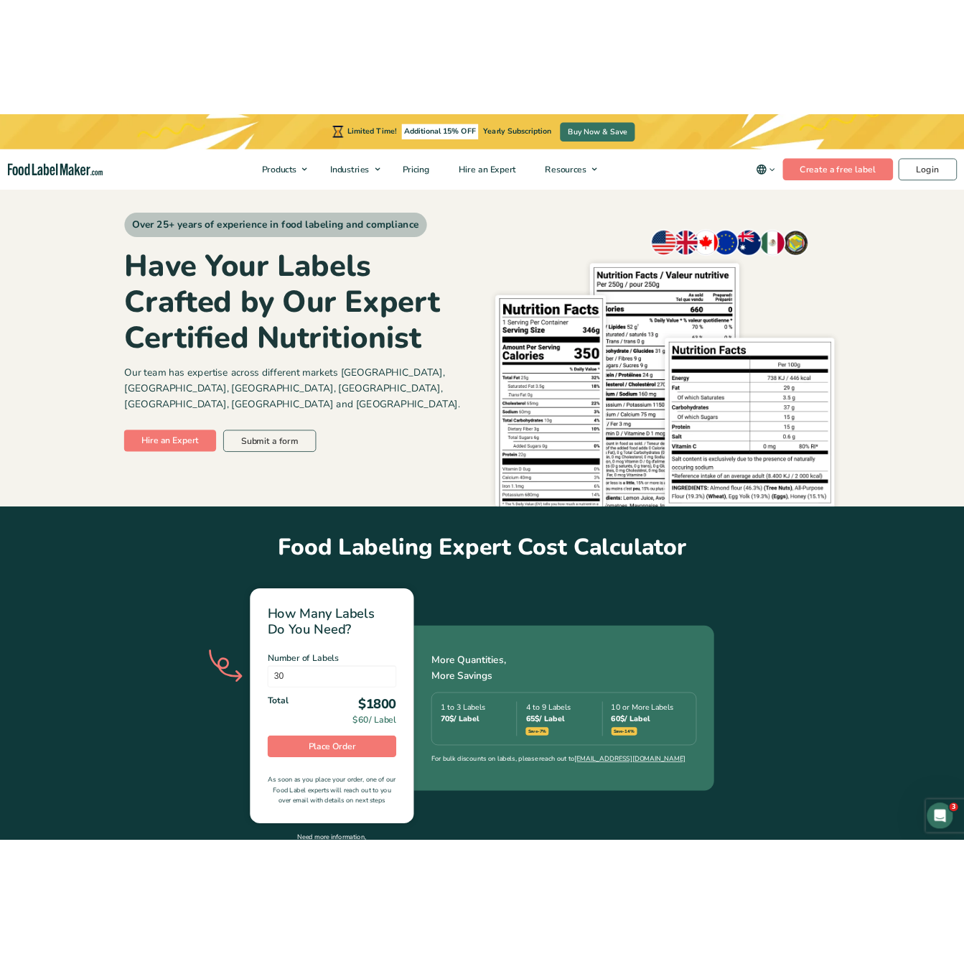
scroll to position [22, 0]
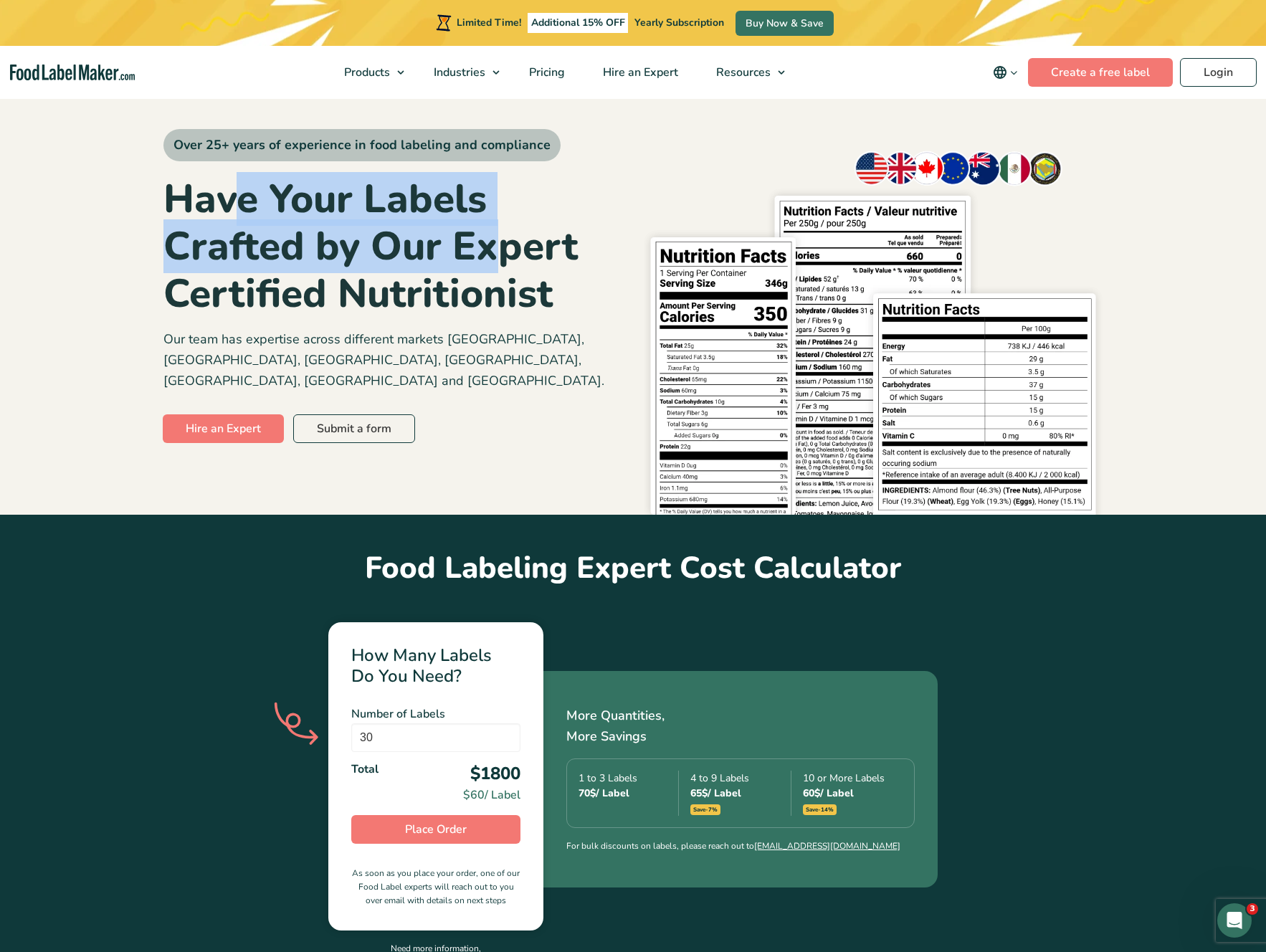
drag, startPoint x: 433, startPoint y: 233, endPoint x: 501, endPoint y: 274, distance: 79.4
click at [505, 269] on h1 "Have Your Labels Crafted by Our Expert Certified Nutritionist" at bounding box center [393, 246] width 459 height 142
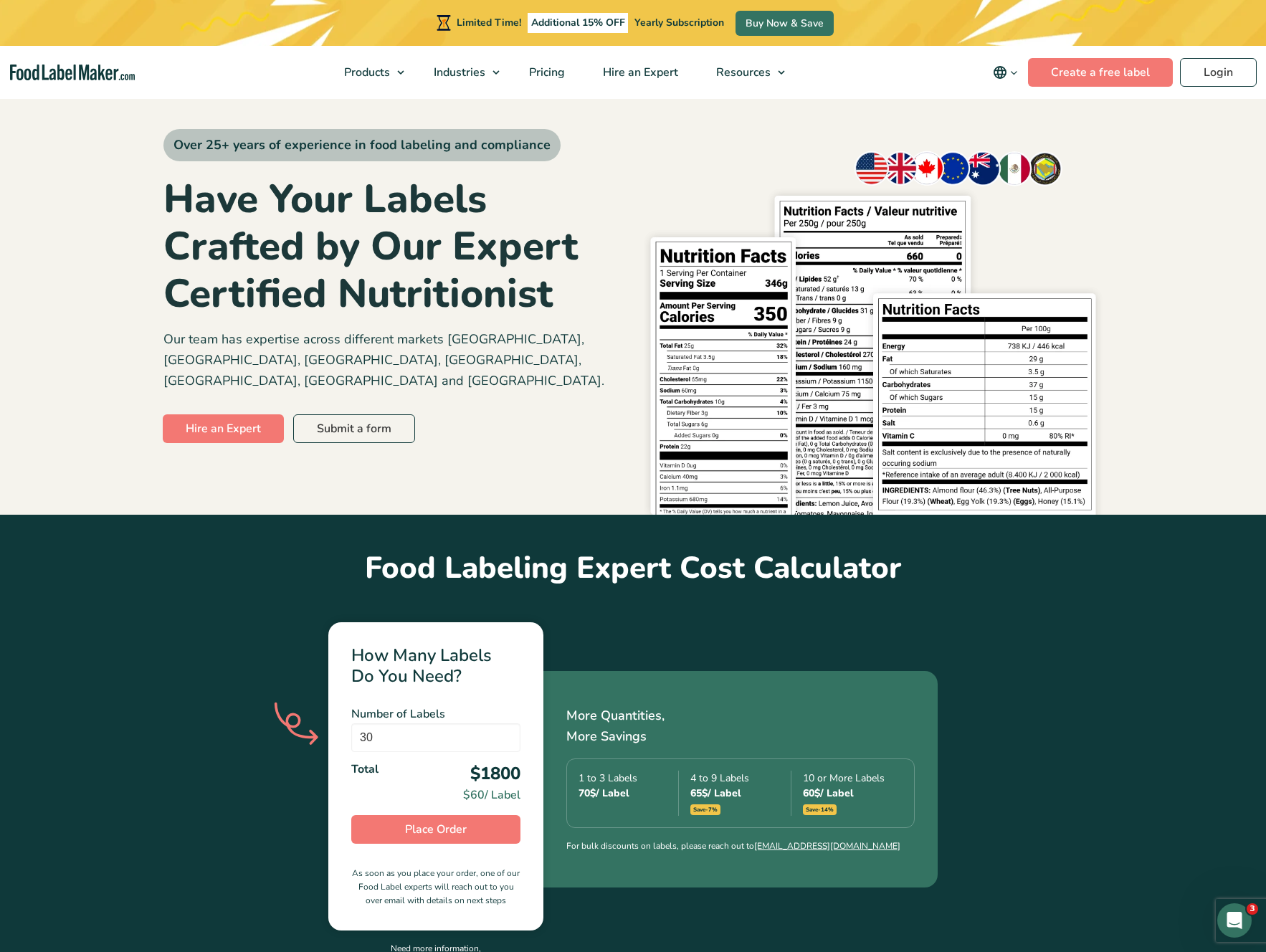
click at [497, 283] on h1 "Have Your Labels Crafted by Our Expert Certified Nutritionist" at bounding box center [393, 246] width 459 height 142
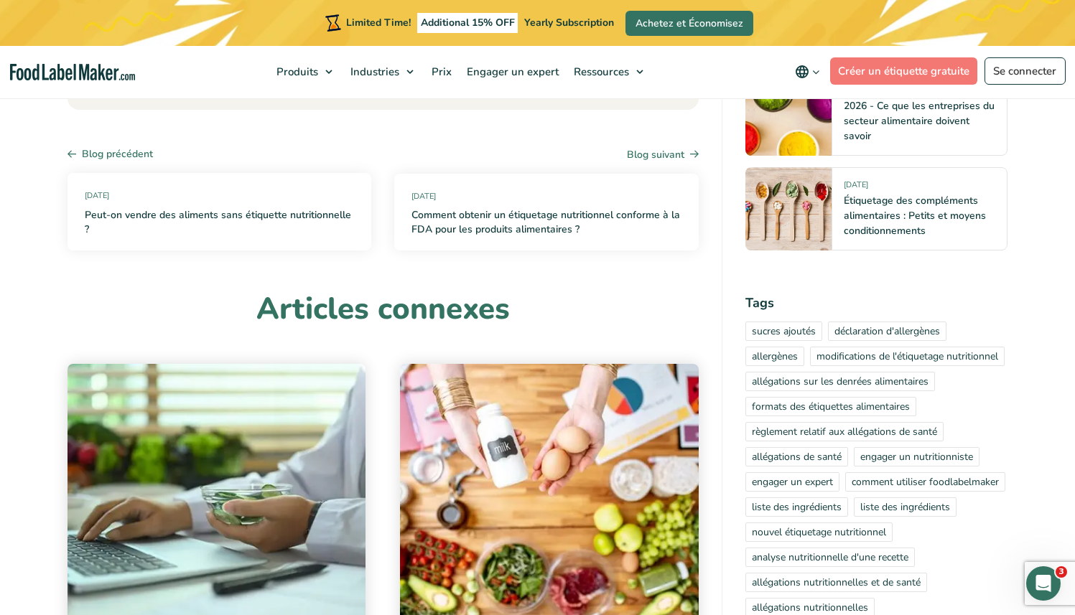
scroll to position [2423, 0]
